Goal: Task Accomplishment & Management: Use online tool/utility

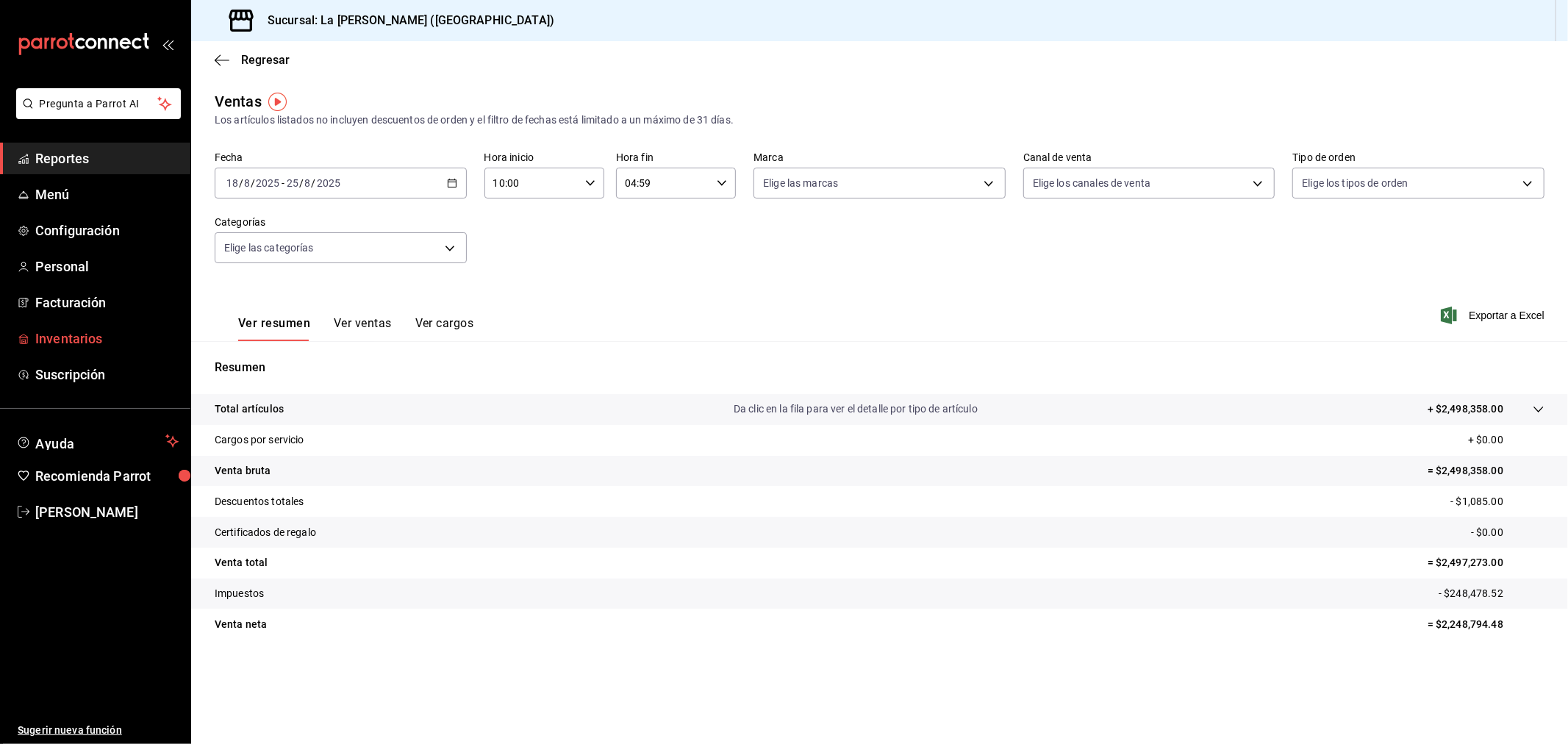
click at [106, 347] on span "Inventarios" at bounding box center [106, 338] width 143 height 19
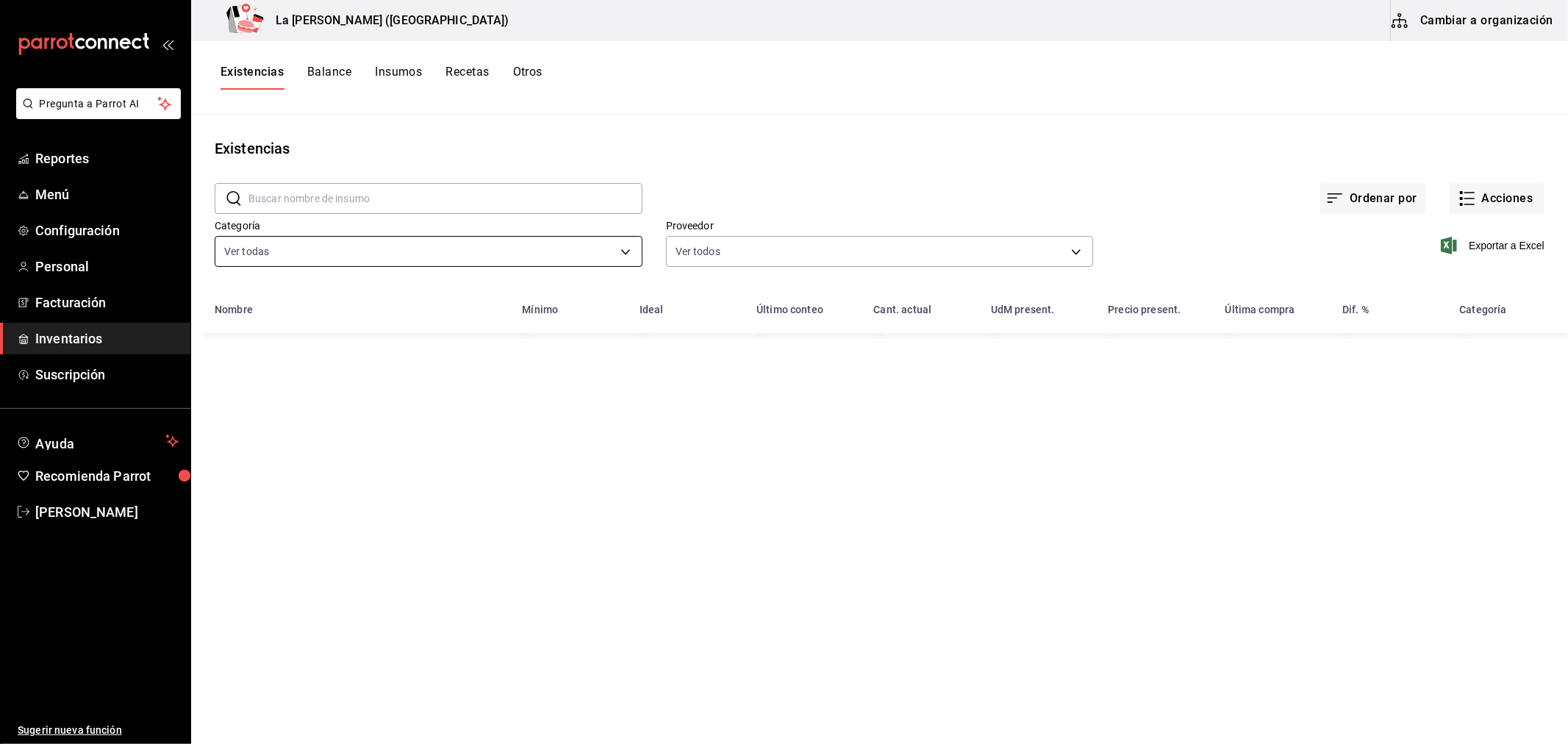
click at [341, 247] on body "Pregunta a Parrot AI Reportes Menú Configuración Personal Facturación Inventari…" at bounding box center [784, 366] width 1568 height 734
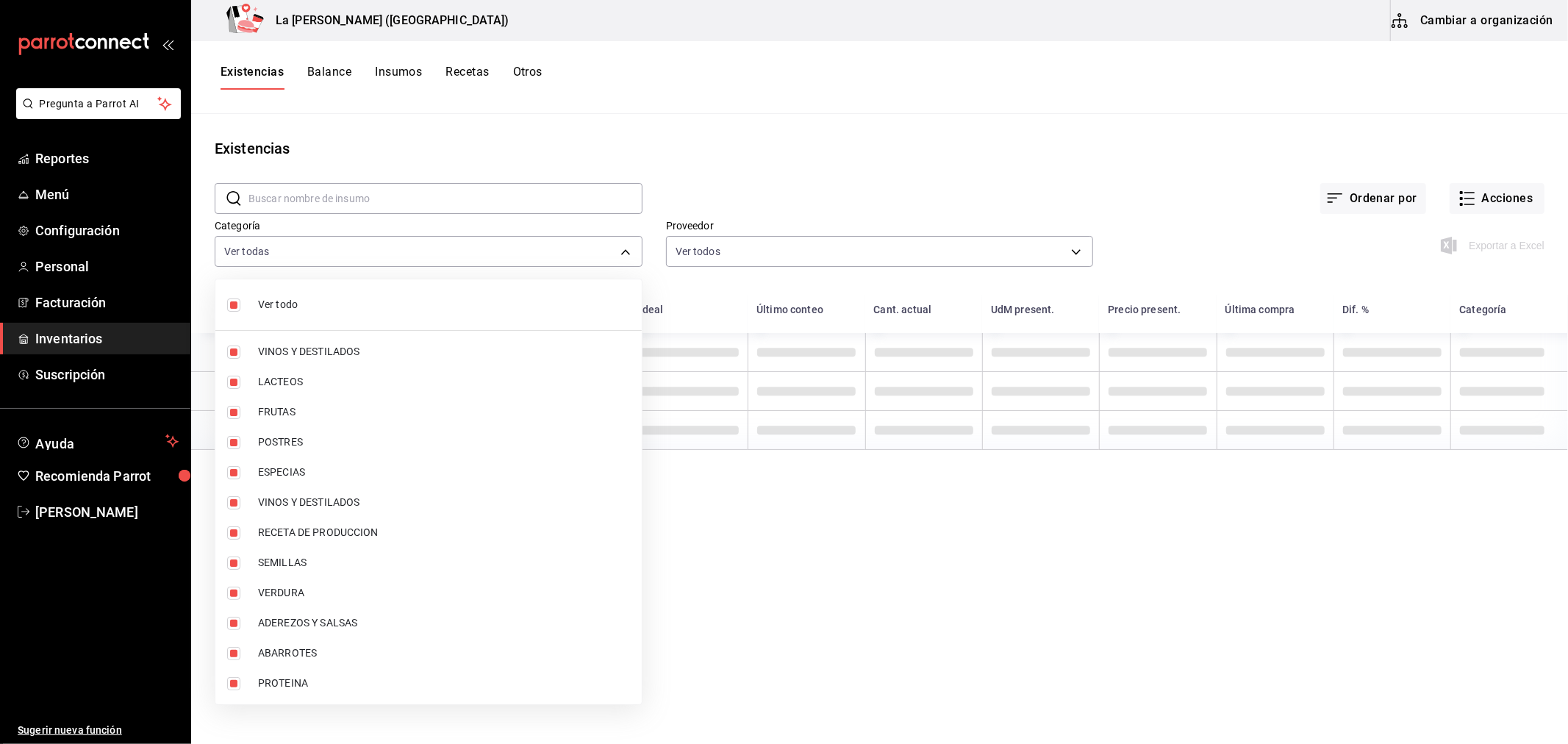
drag, startPoint x: 305, startPoint y: 290, endPoint x: 317, endPoint y: 341, distance: 52.4
click at [305, 294] on li "Ver todo" at bounding box center [429, 304] width 427 height 39
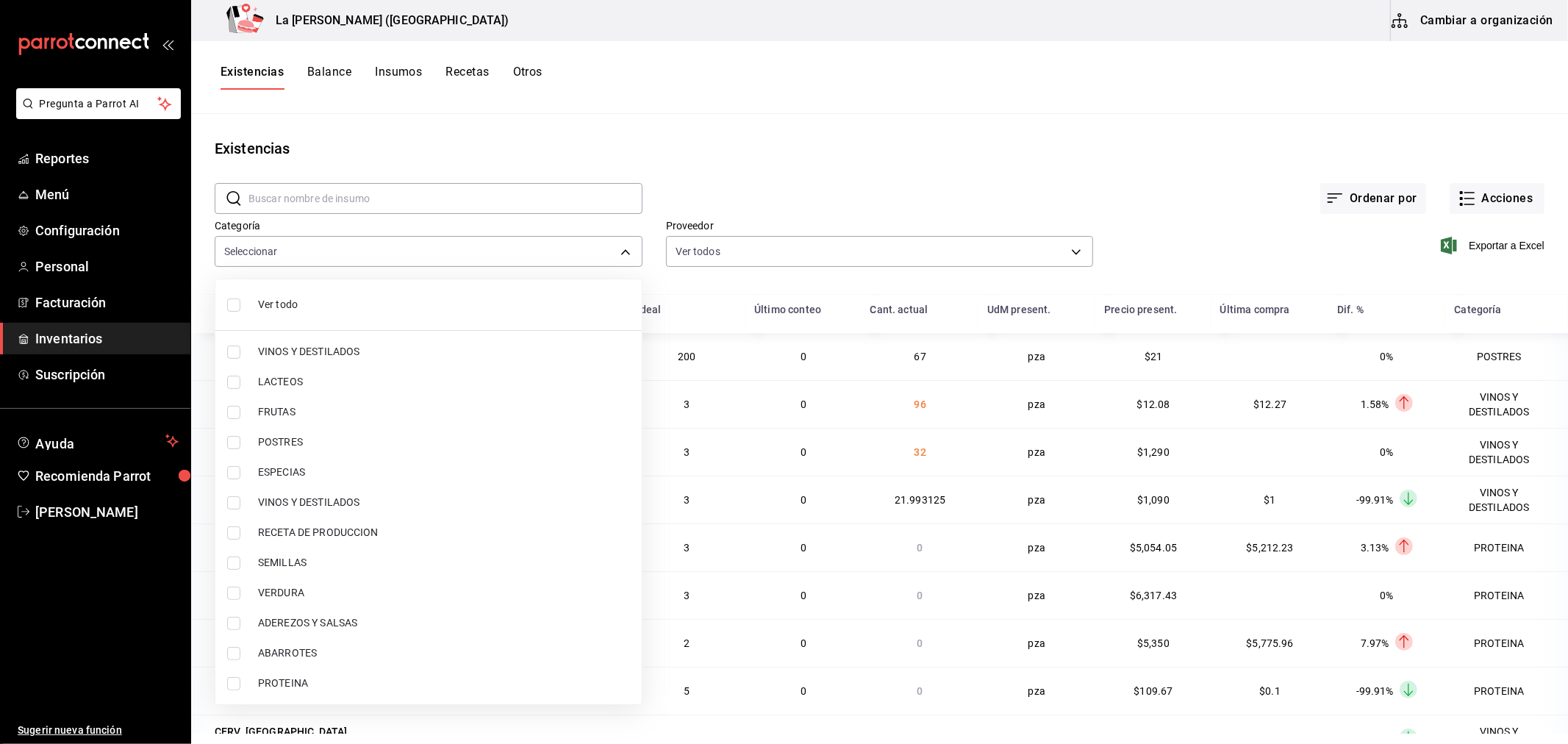
checkbox input "false"
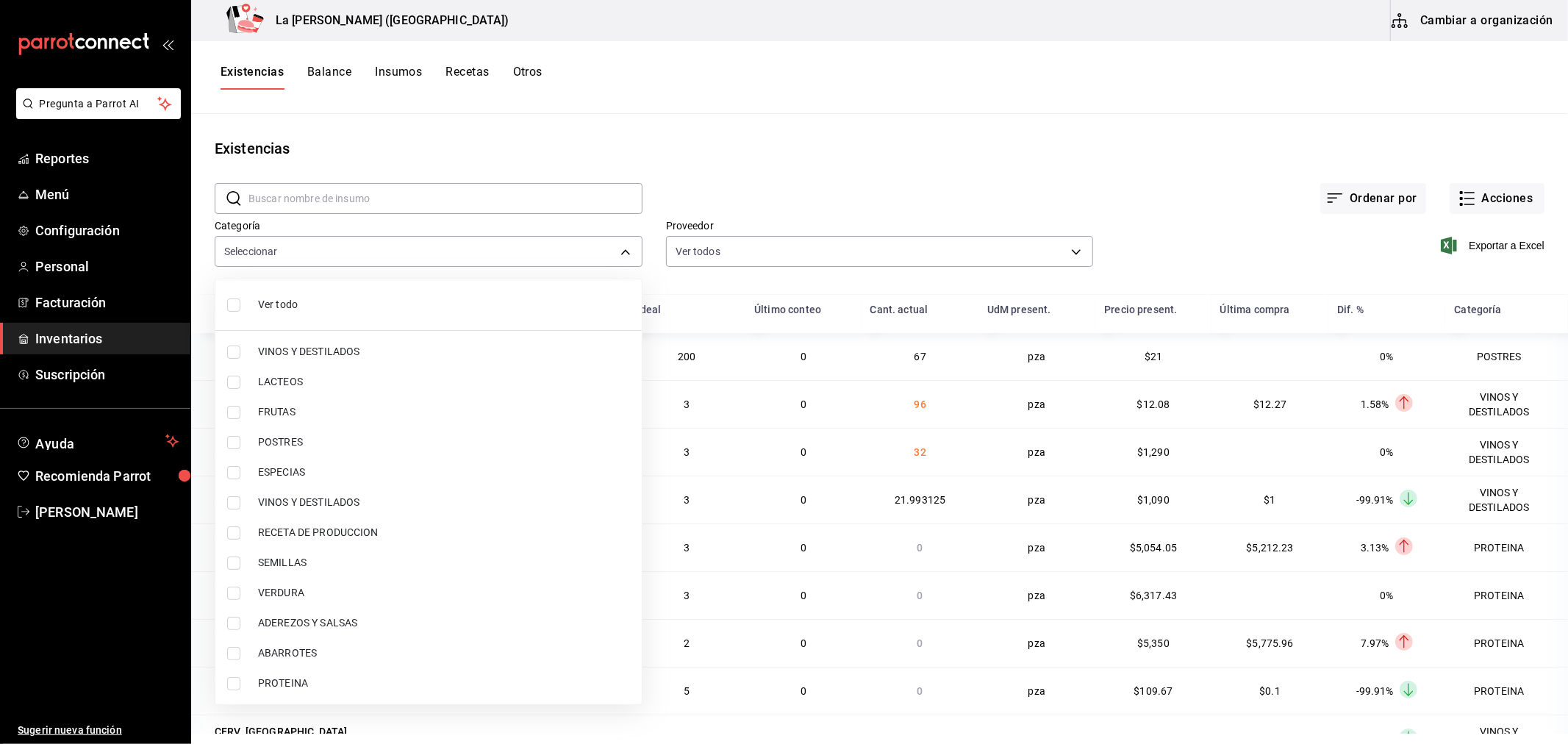
checkbox input "false"
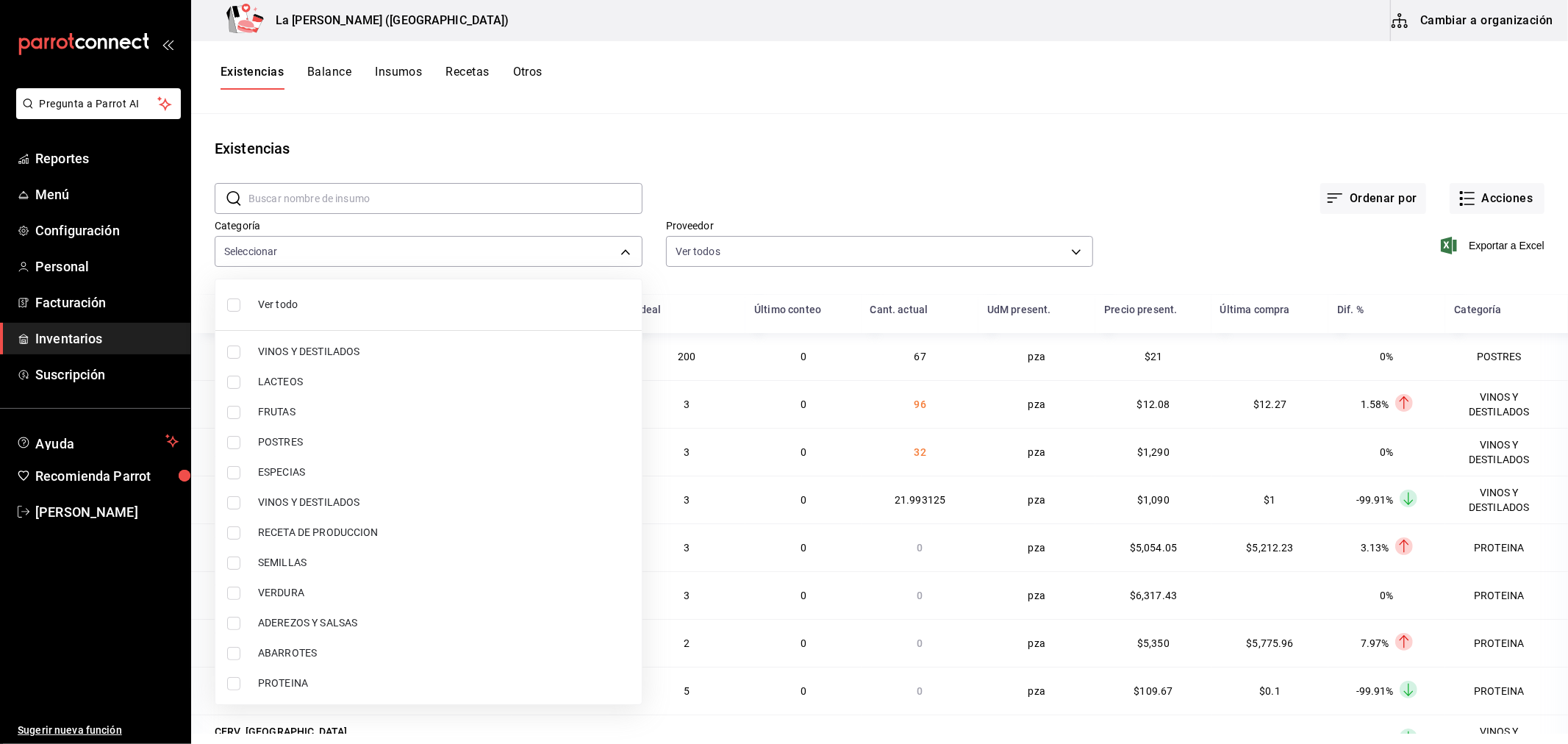
checkbox input "false"
click at [289, 444] on span "POSTRES" at bounding box center [444, 441] width 372 height 16
type input "300b8f87-2b59-439f-b980-3e97300322fa"
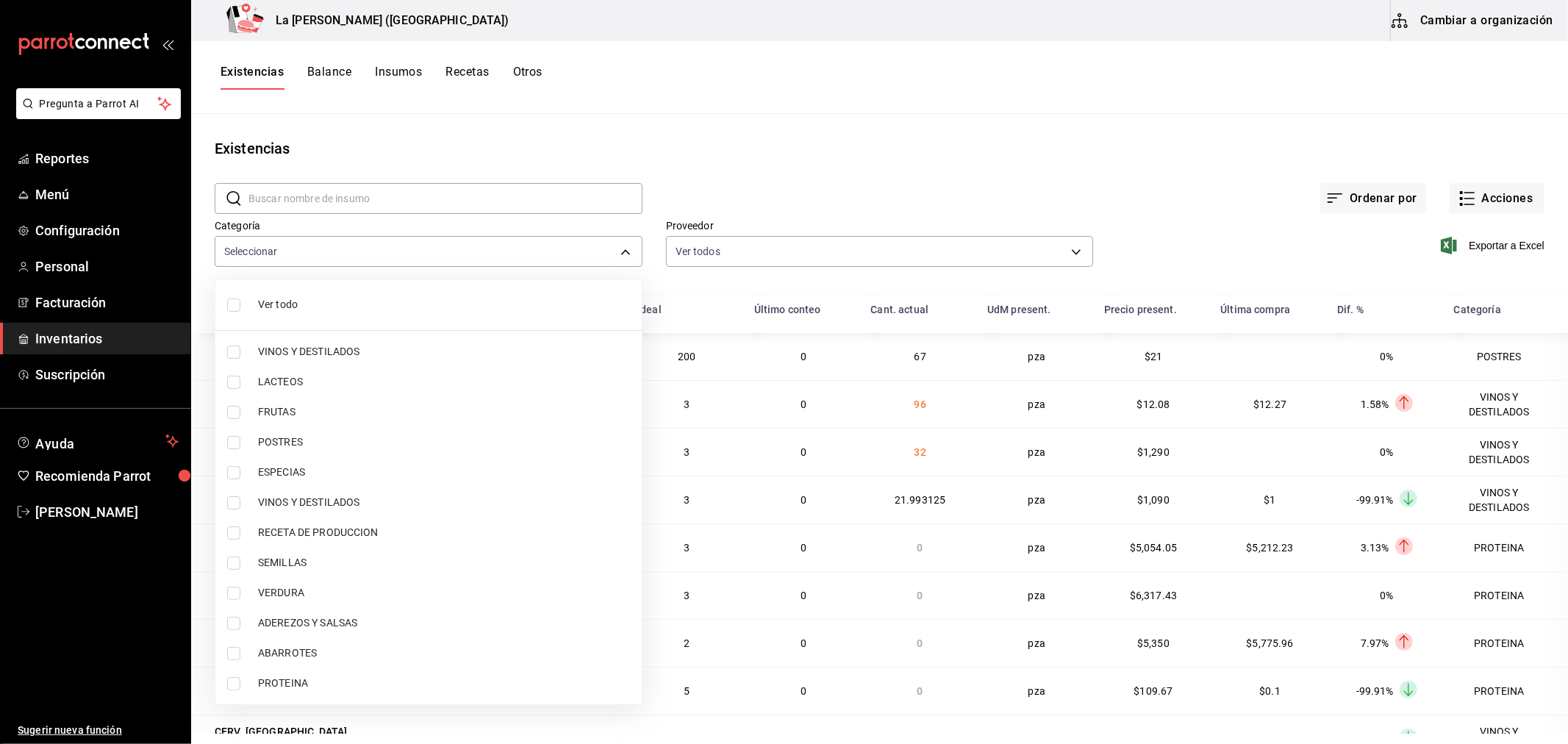
checkbox input "true"
click at [342, 676] on span "PROTEINA" at bounding box center [444, 683] width 372 height 16
type input "300b8f87-2b59-439f-b980-3e97300322fa,89020659-a685-42c8-84d5-b1543ef933a3"
checkbox input "true"
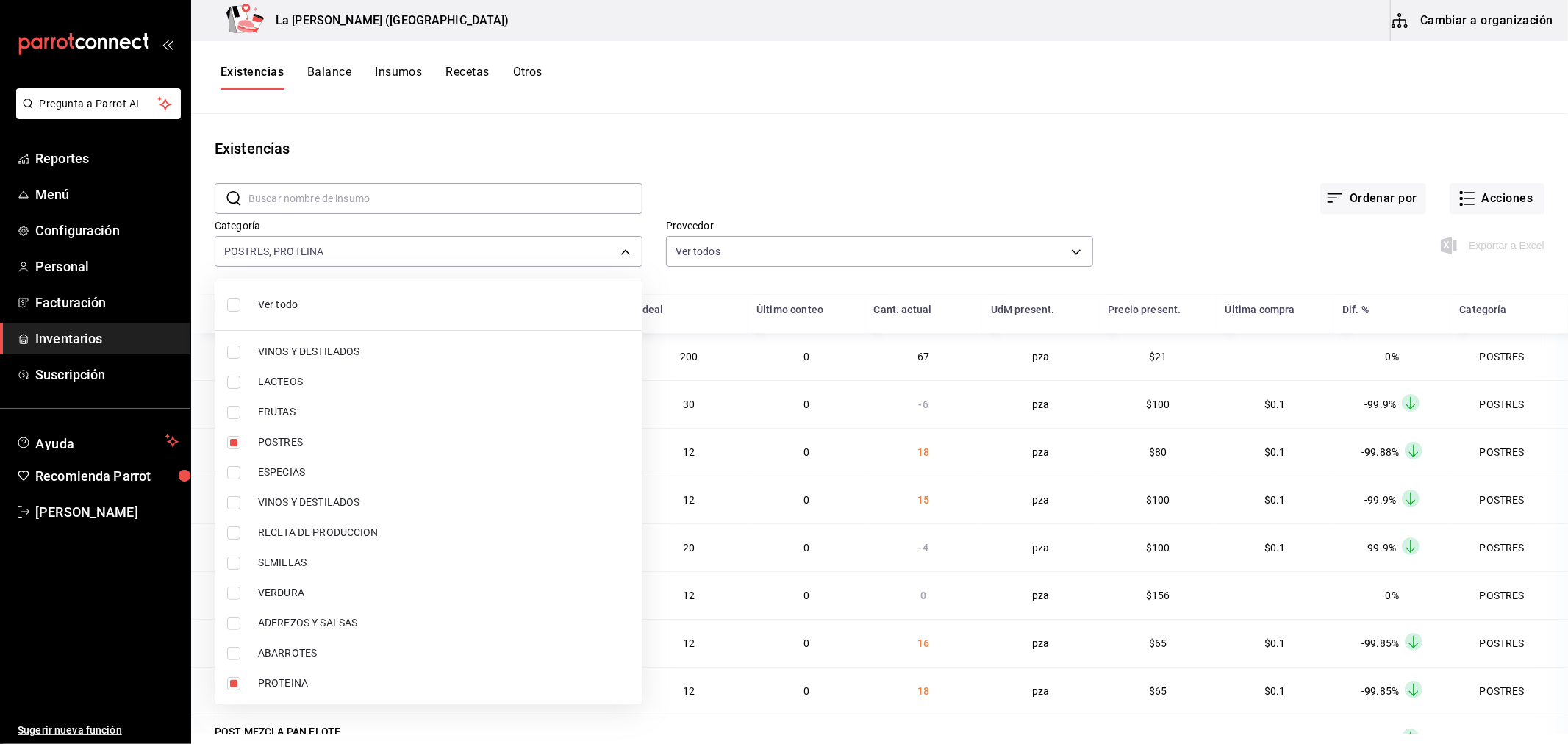
click at [813, 174] on div at bounding box center [784, 372] width 1568 height 744
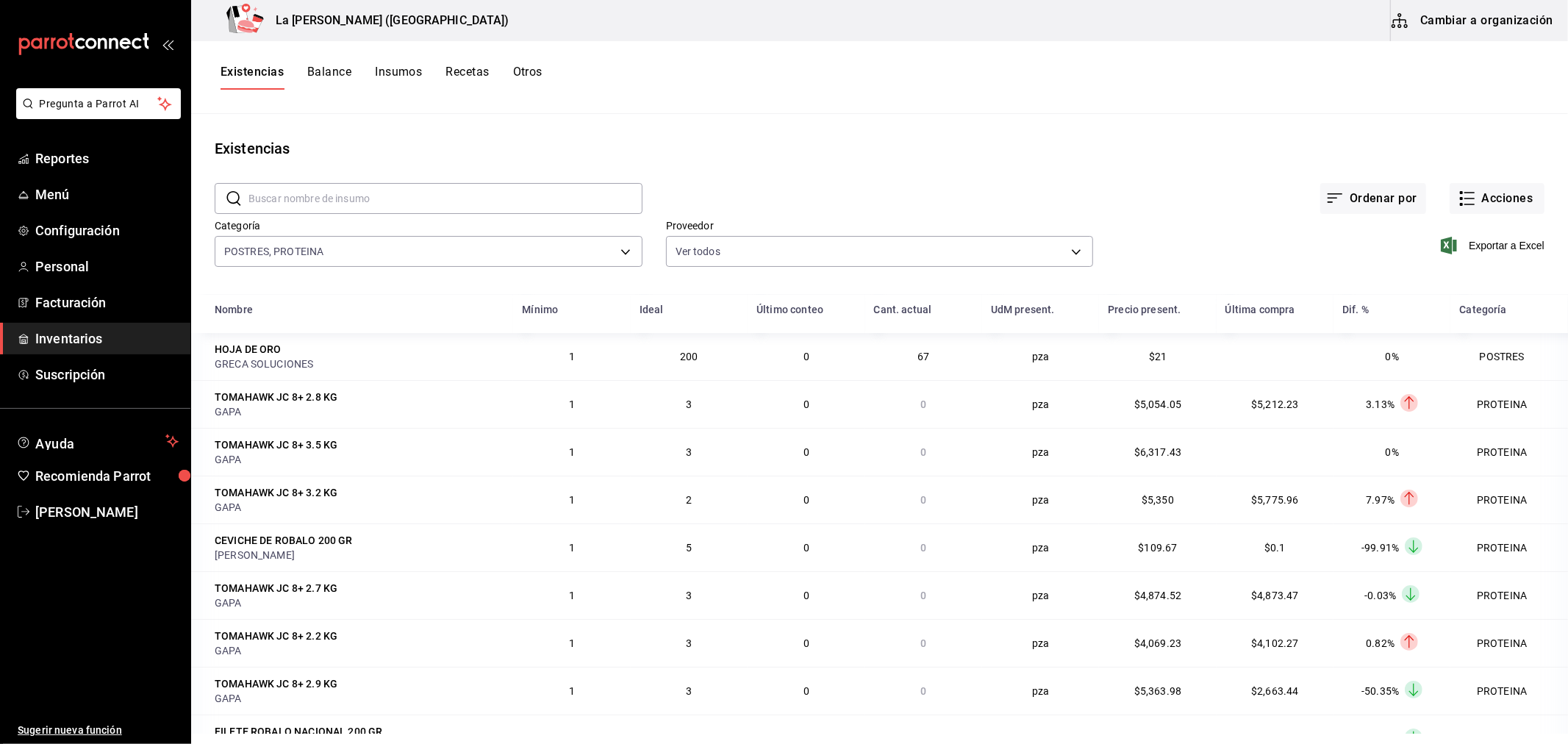
click at [1474, 241] on span "Exportar a Excel" at bounding box center [1494, 245] width 101 height 18
